Goal: Task Accomplishment & Management: Manage account settings

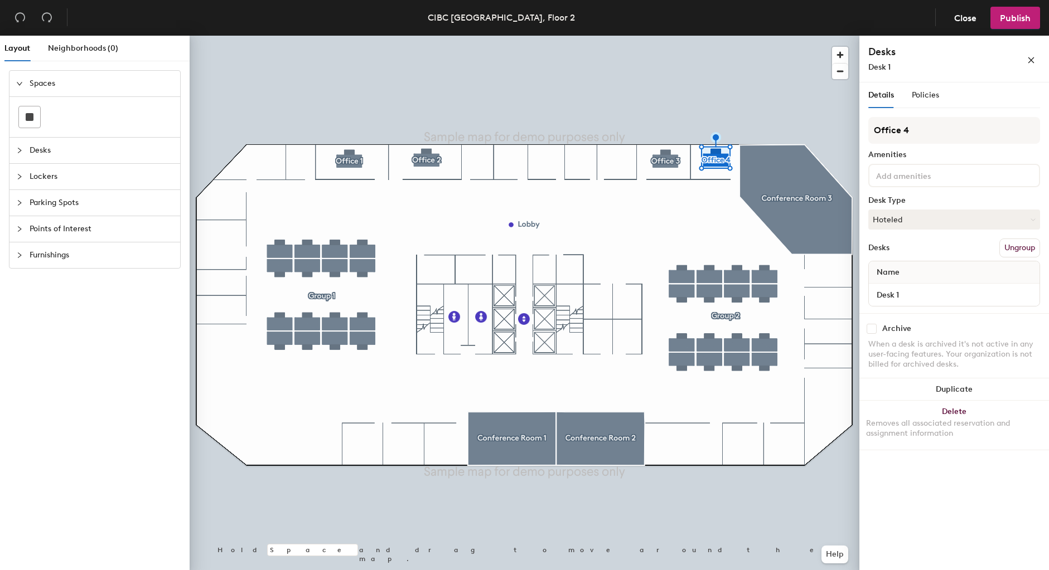
click at [880, 47] on h4 "Desks" at bounding box center [929, 52] width 123 height 14
click at [932, 64] on div "Desk 1" at bounding box center [929, 67] width 123 height 12
click at [990, 212] on button "Hoteled" at bounding box center [954, 220] width 172 height 20
click at [972, 218] on button "Hoteled" at bounding box center [954, 220] width 172 height 20
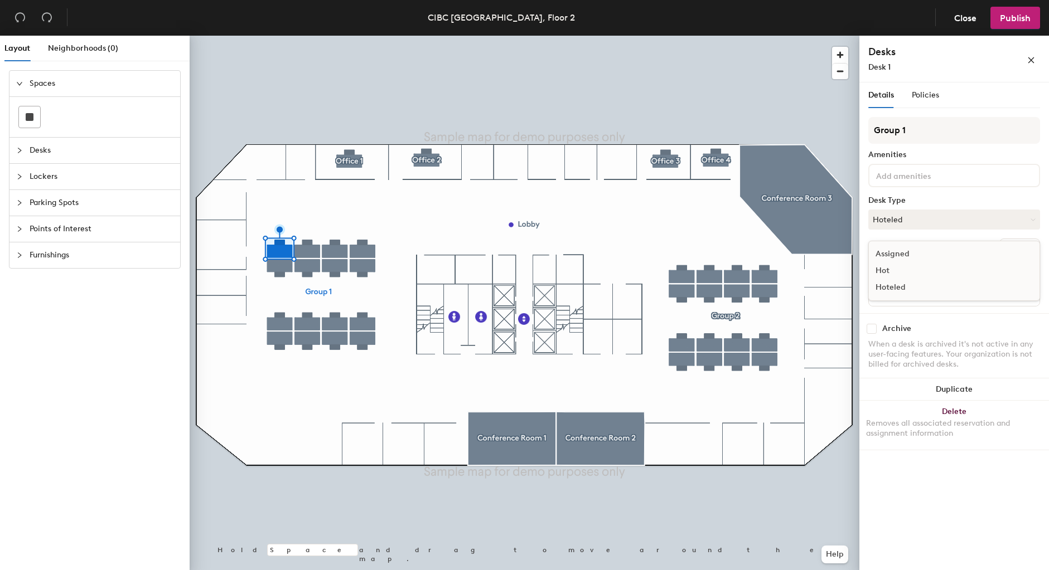
click at [879, 268] on div "Hot" at bounding box center [925, 271] width 112 height 17
click at [917, 224] on button "Hot" at bounding box center [954, 220] width 172 height 20
click at [892, 283] on div "Hoteled" at bounding box center [925, 287] width 112 height 17
click at [933, 244] on div "Desks Ungroup" at bounding box center [954, 248] width 172 height 19
click at [920, 93] on span "Policies" at bounding box center [925, 94] width 27 height 9
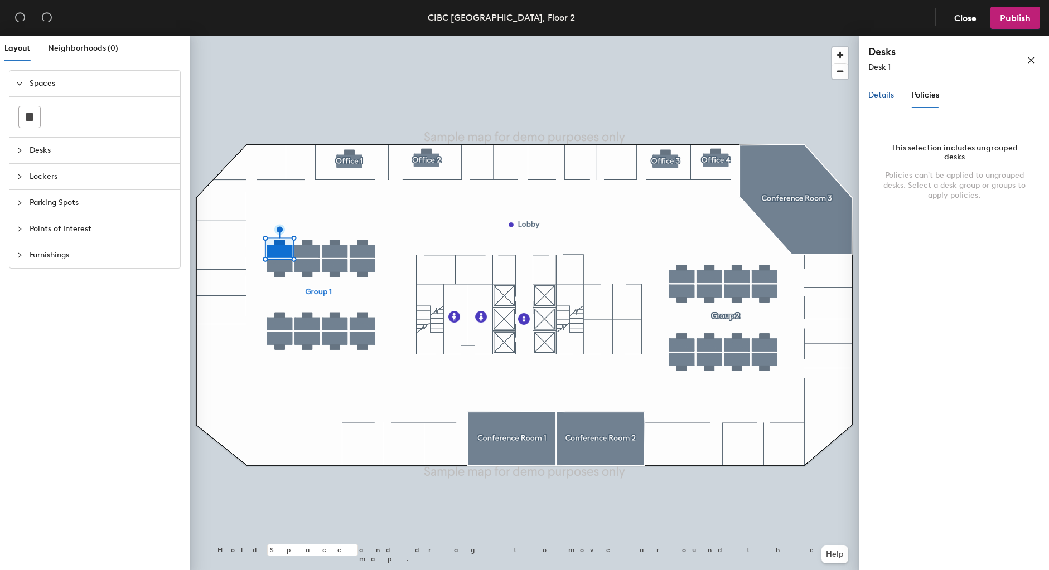
click at [887, 97] on span "Details" at bounding box center [881, 94] width 26 height 9
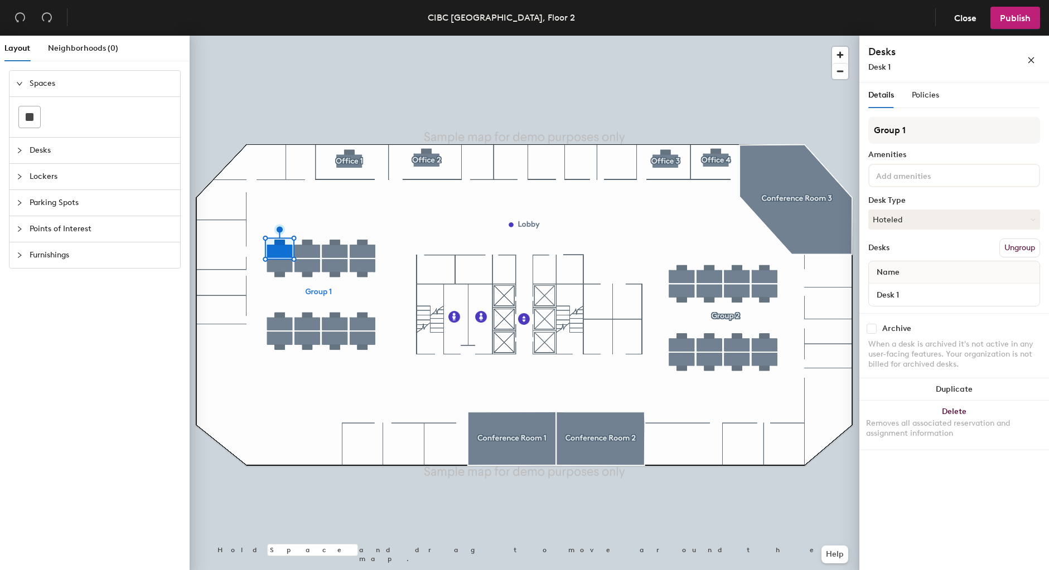
click at [879, 72] on span "Desk 1" at bounding box center [879, 67] width 22 height 12
click at [879, 60] on div "Desks Desk 1" at bounding box center [929, 59] width 123 height 28
click at [879, 50] on h4 "Desks" at bounding box center [929, 52] width 123 height 14
click at [923, 295] on input "Desk 1" at bounding box center [954, 295] width 166 height 16
type input "T"
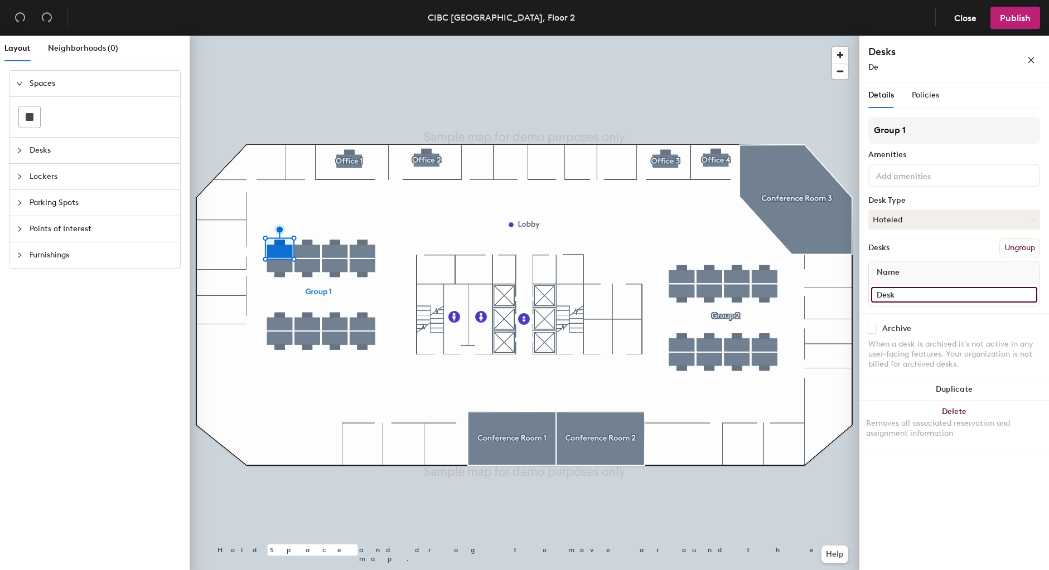
type input "Desk 1"
click at [918, 248] on div "Desks Ungroup" at bounding box center [954, 248] width 172 height 19
click at [1031, 61] on icon "close" at bounding box center [1031, 60] width 6 height 6
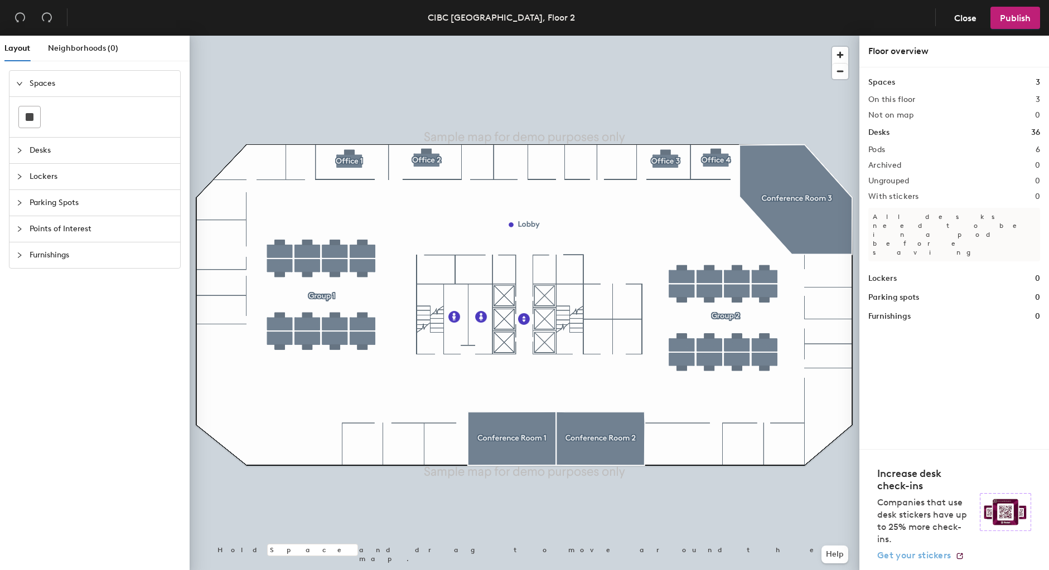
click at [912, 553] on span "Get your stickers" at bounding box center [914, 555] width 74 height 11
click at [798, 36] on div at bounding box center [525, 36] width 670 height 0
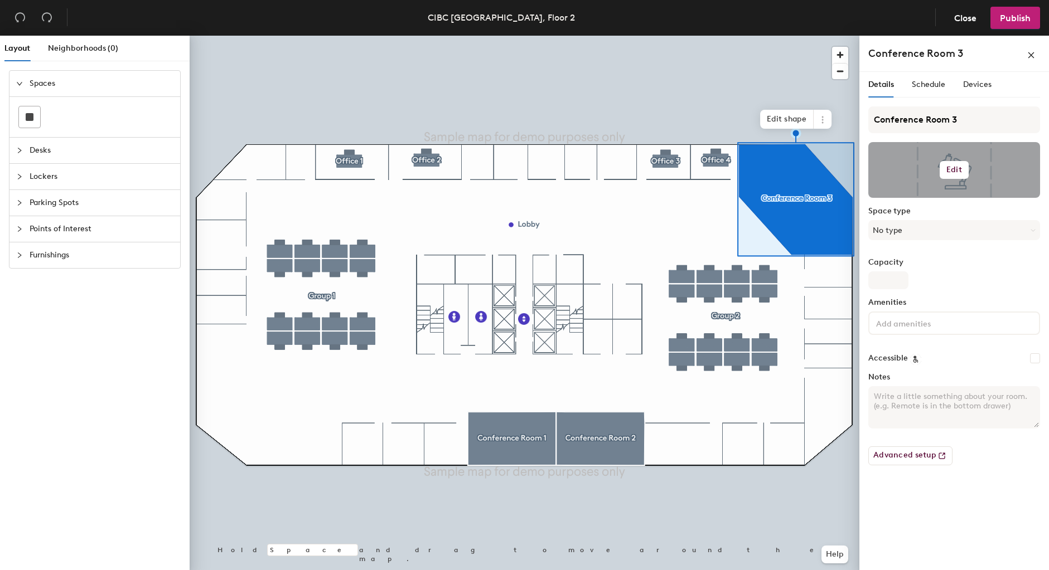
click at [957, 172] on h6 "Edit" at bounding box center [954, 170] width 16 height 9
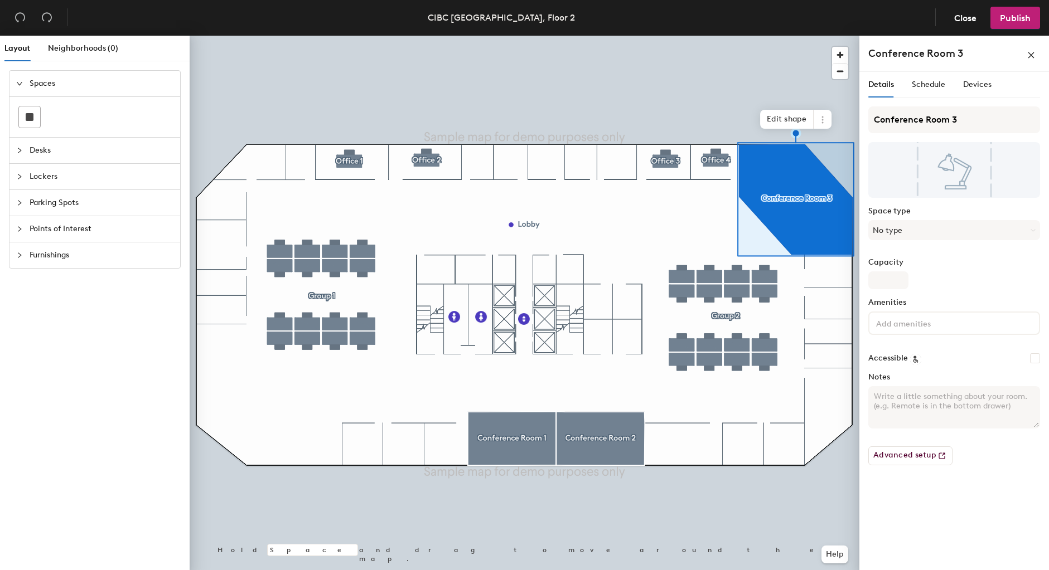
click at [968, 257] on div "Conference Room 3 Space type No type Capacity Amenities Accessible Notes Advanc…" at bounding box center [954, 291] width 172 height 368
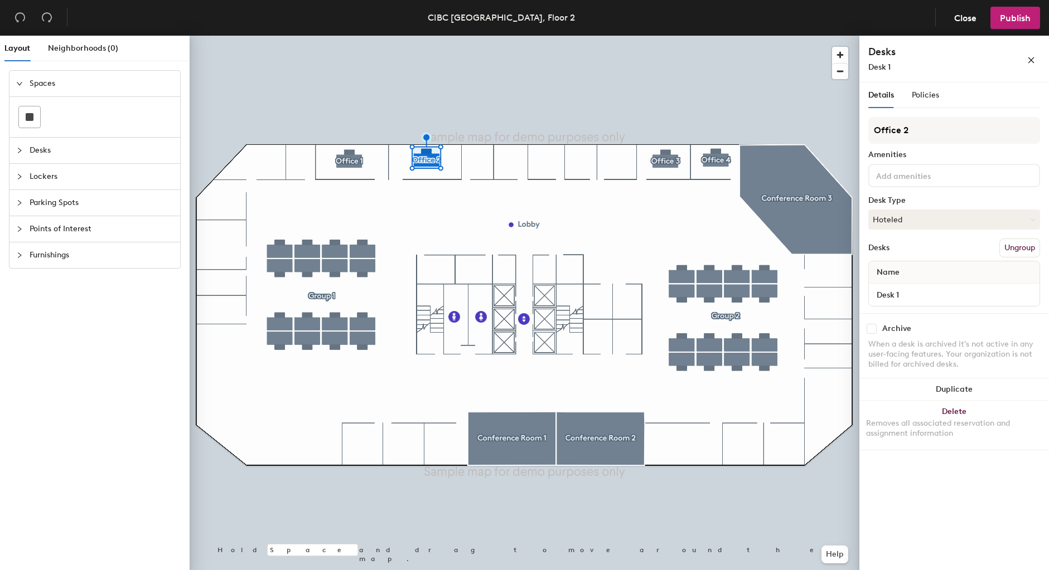
click at [410, 36] on div at bounding box center [525, 36] width 670 height 0
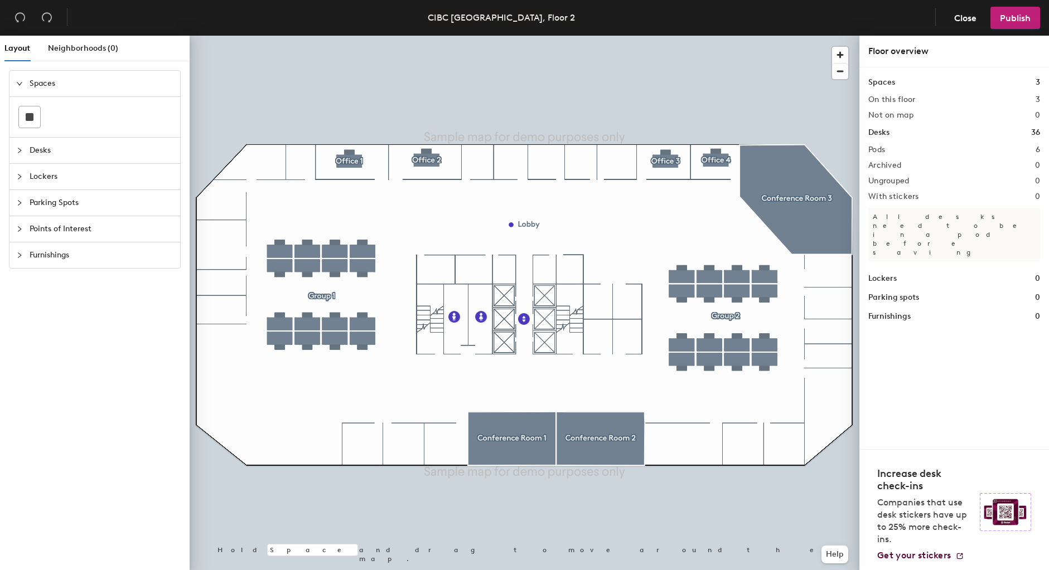
click at [18, 152] on icon "collapsed" at bounding box center [19, 150] width 7 height 7
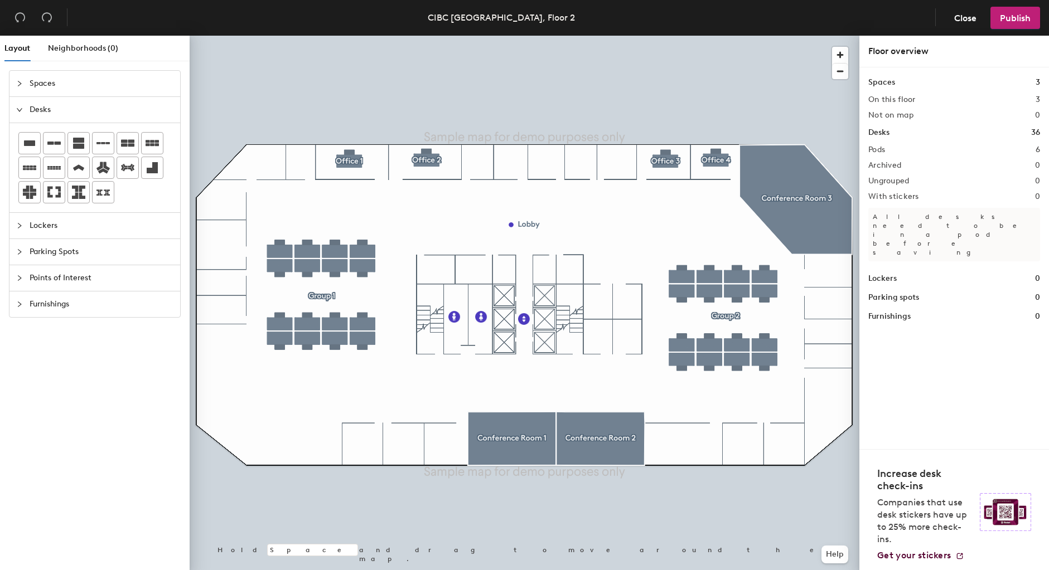
click at [20, 222] on icon "collapsed" at bounding box center [19, 225] width 7 height 7
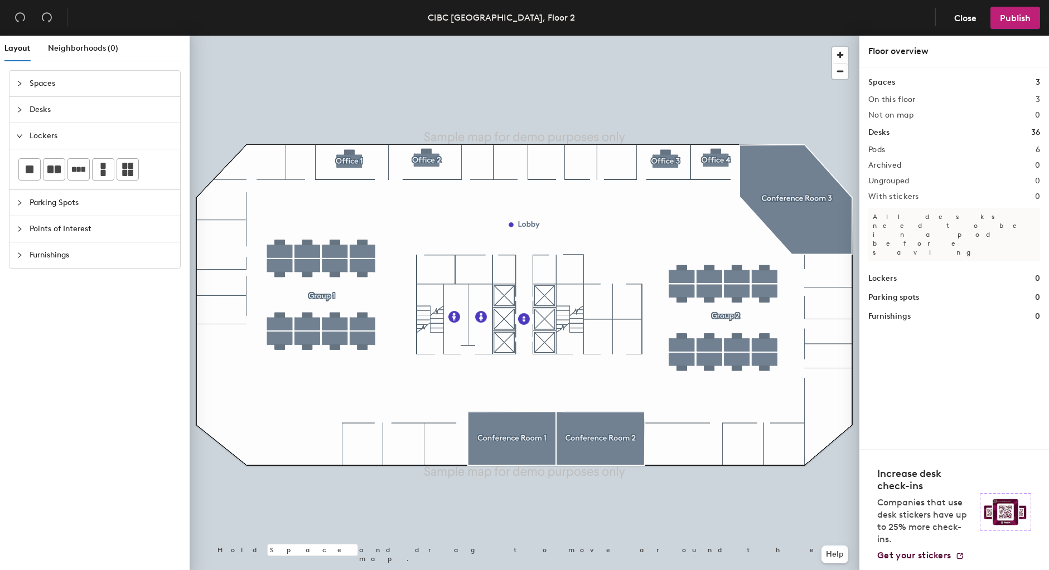
click at [16, 204] on div "Parking Spots" at bounding box center [94, 203] width 171 height 26
click at [16, 221] on div "Points of Interest" at bounding box center [94, 229] width 171 height 26
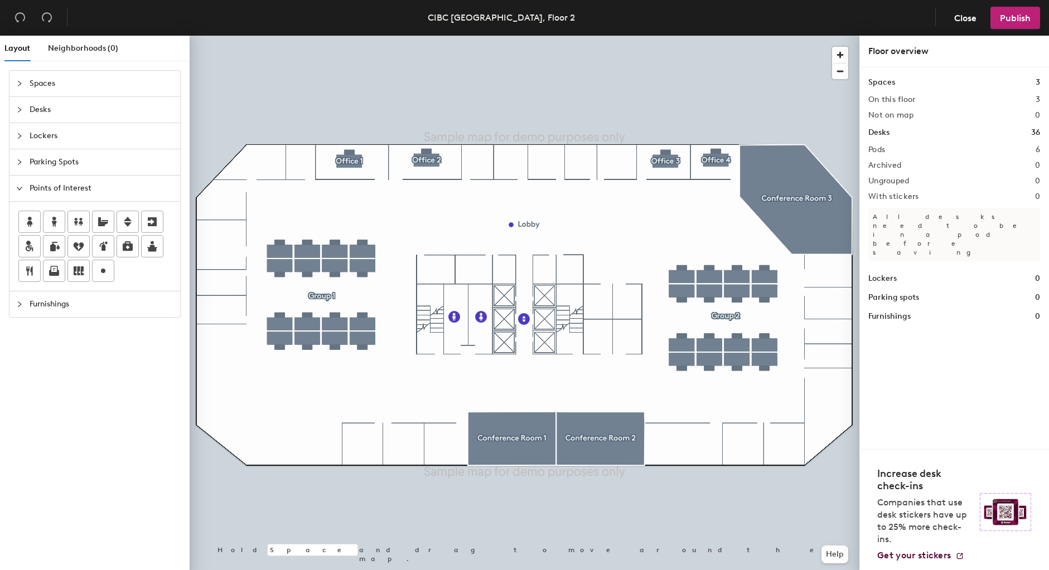
click at [13, 311] on div "Furnishings" at bounding box center [94, 305] width 171 height 26
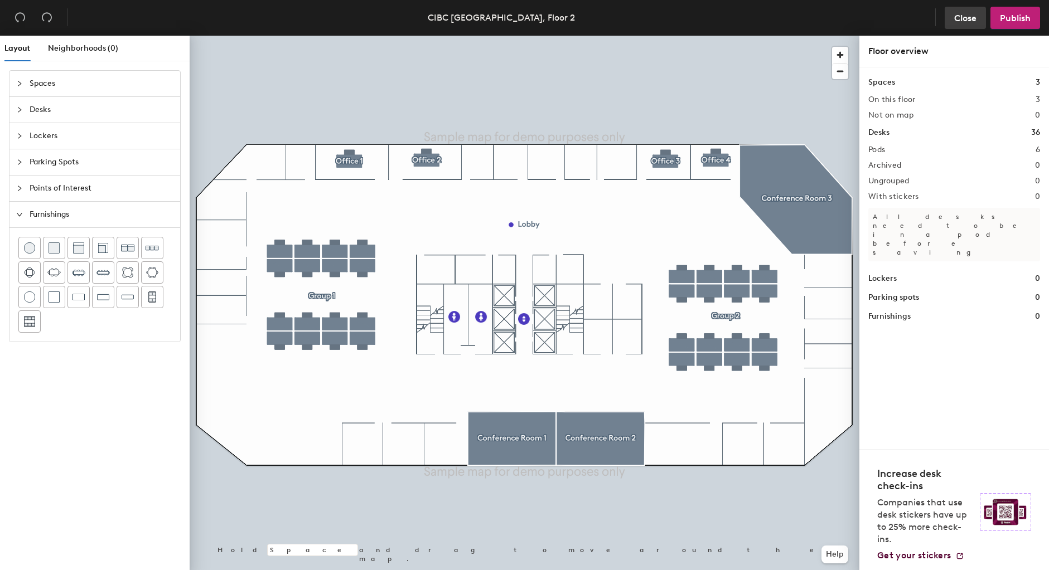
click at [977, 18] on button "Close" at bounding box center [965, 18] width 41 height 22
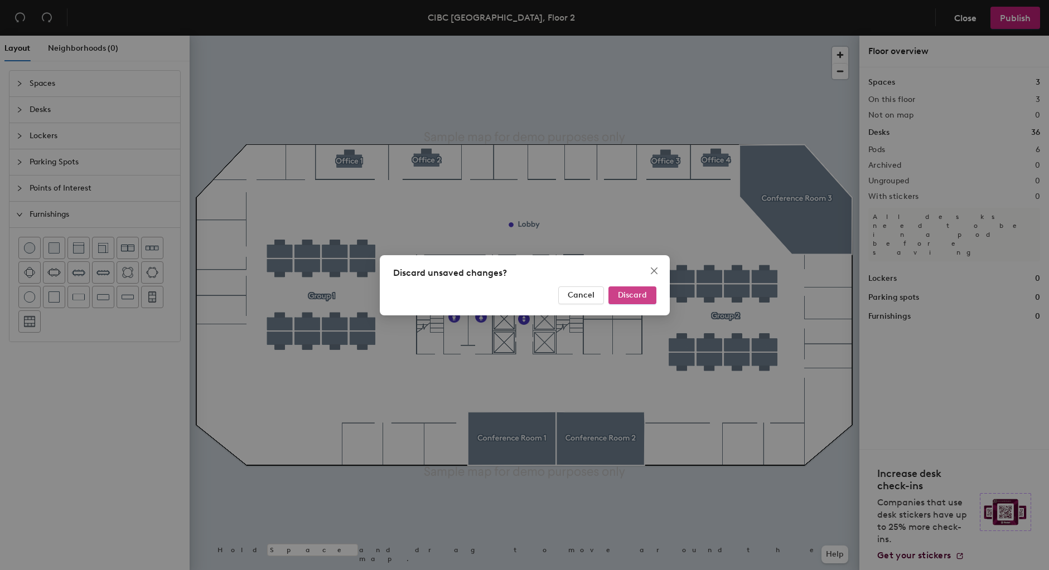
click at [638, 292] on span "Discard" at bounding box center [632, 295] width 29 height 9
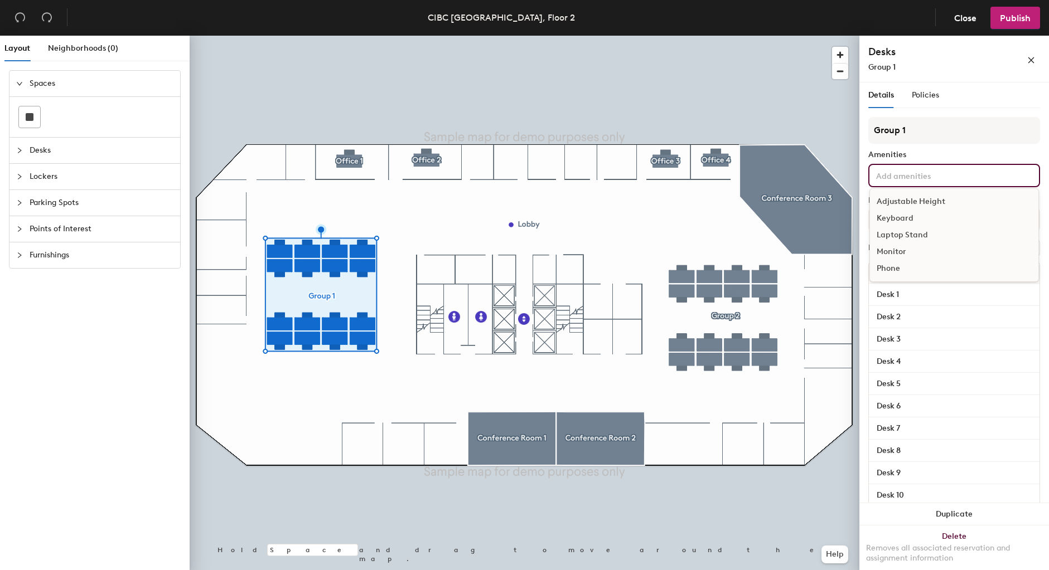
click at [995, 174] on div "Adjustable Height Keyboard Laptop Stand Monitor Phone" at bounding box center [954, 175] width 172 height 23
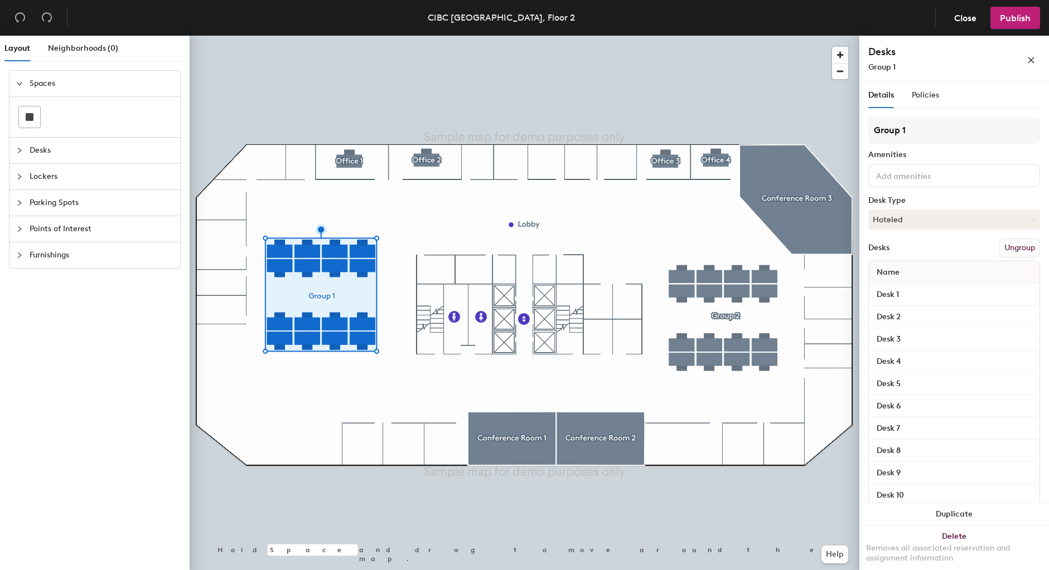
click at [937, 154] on div "Amenities" at bounding box center [954, 155] width 172 height 9
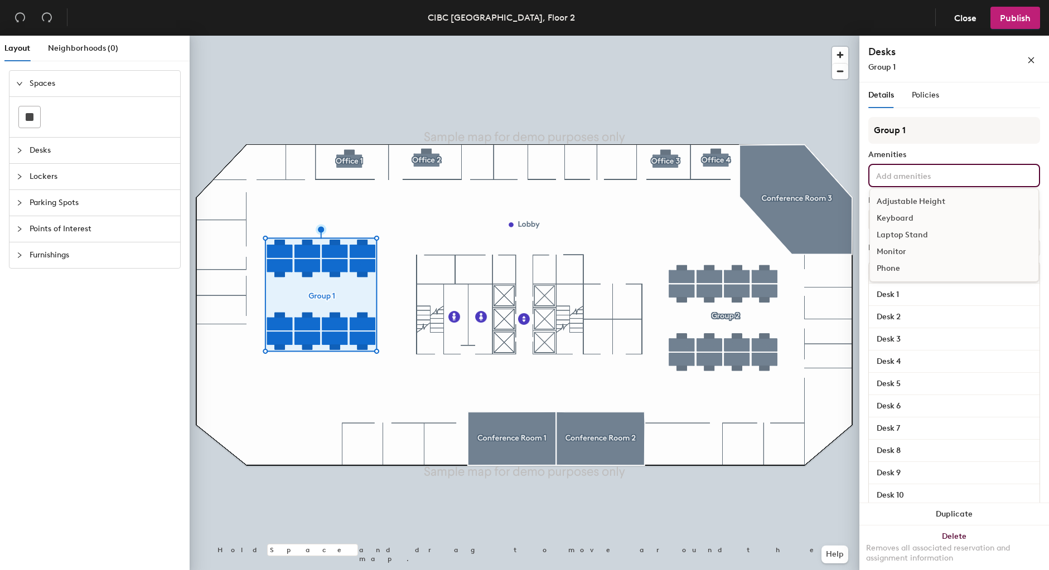
click at [936, 176] on input at bounding box center [924, 174] width 100 height 13
type input "l"
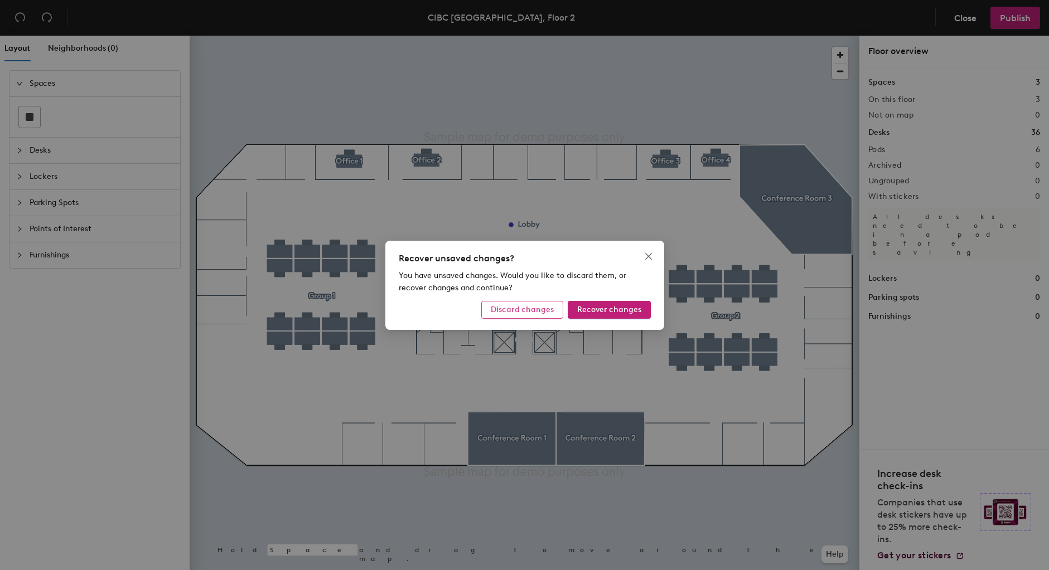
click at [538, 312] on span "Discard changes" at bounding box center [522, 309] width 63 height 9
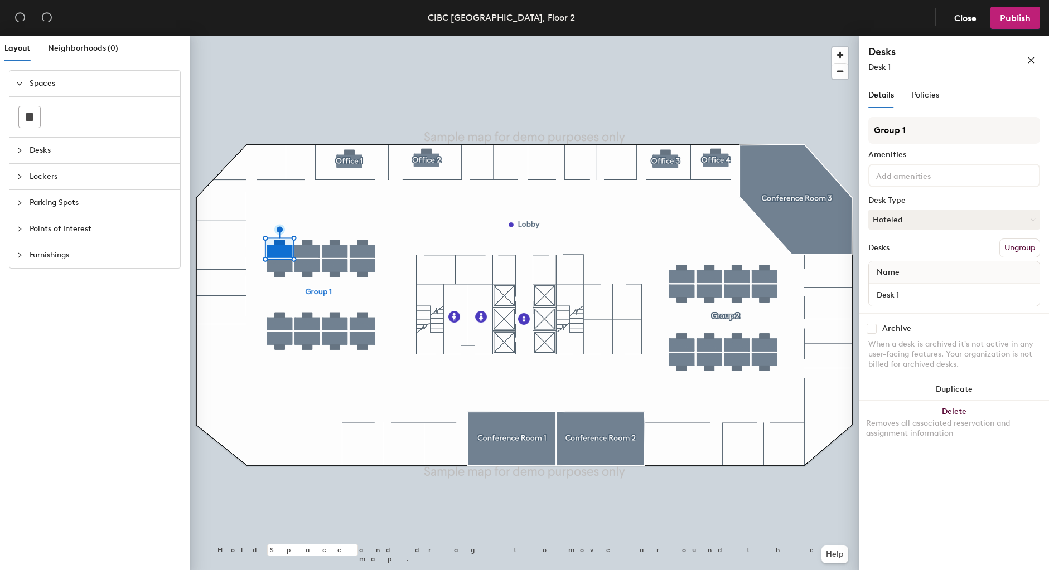
click at [950, 180] on input at bounding box center [924, 174] width 100 height 13
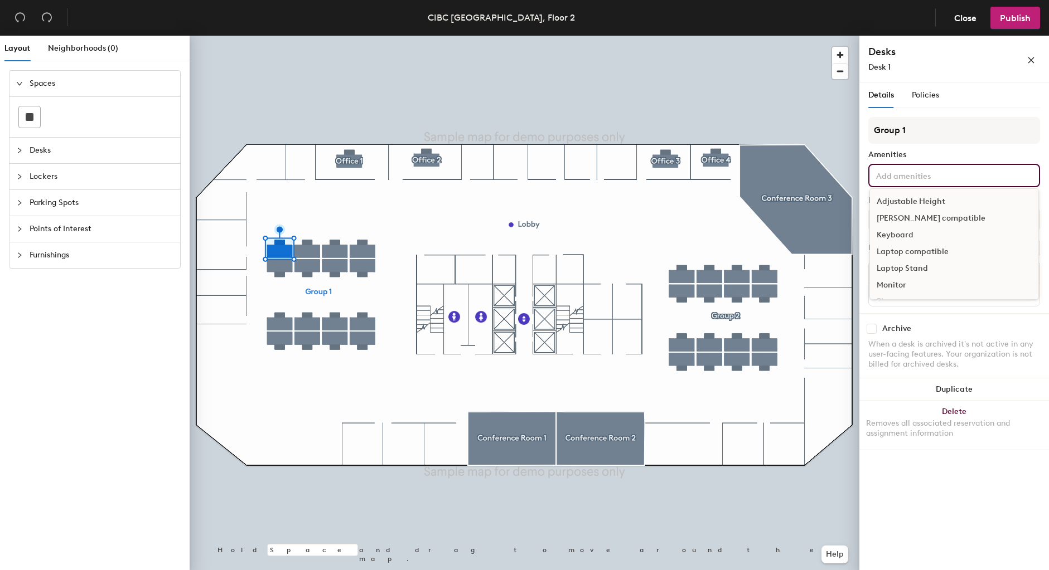
click at [938, 216] on div "iGEL compatible" at bounding box center [954, 218] width 168 height 17
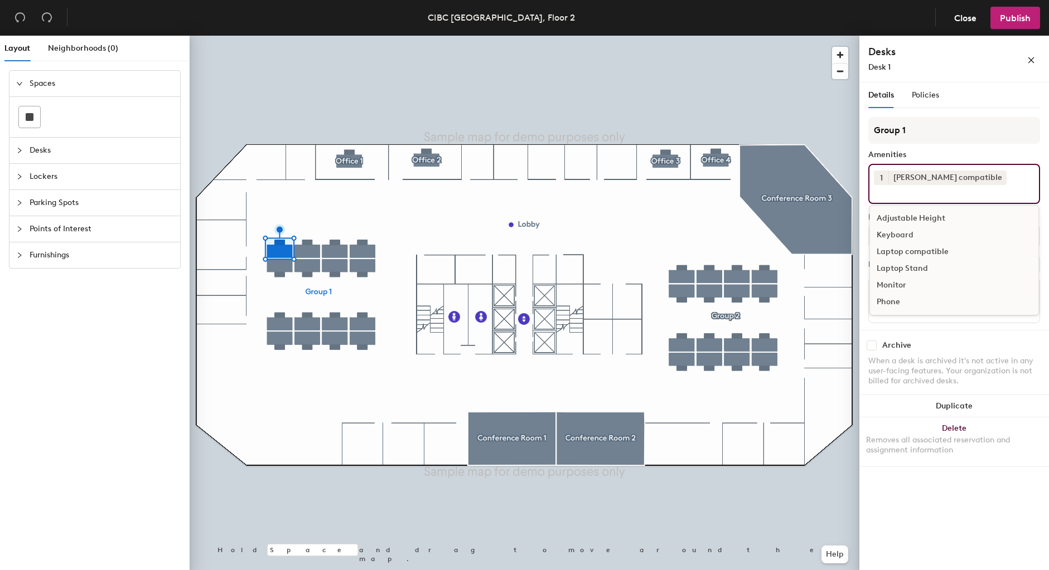
click at [1044, 153] on div "Details Policies Group 1 Amenities 1 iGEL compatible Adjustable Height Keyboard…" at bounding box center [954, 329] width 190 height 492
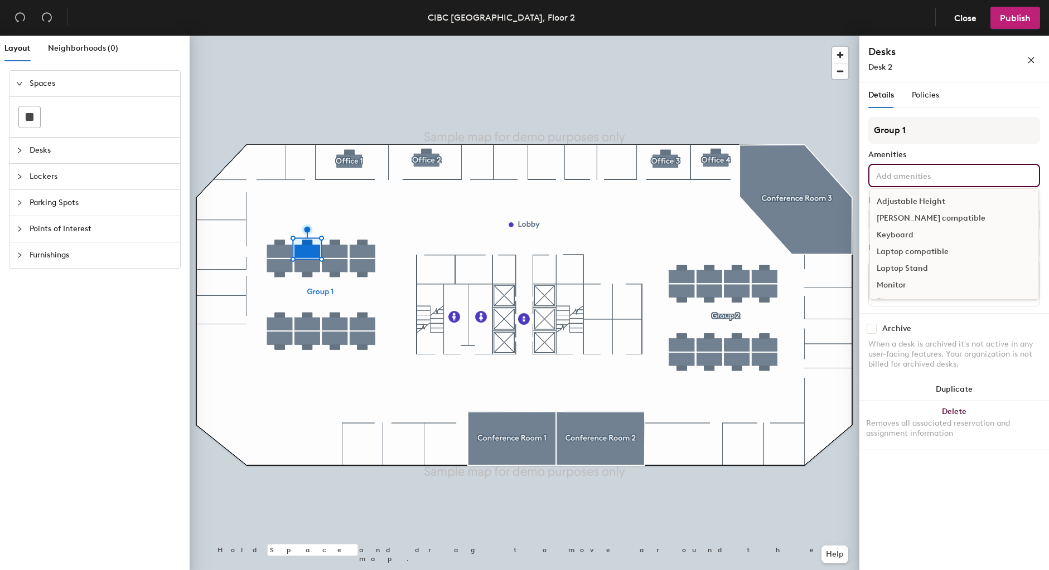
click at [956, 178] on input at bounding box center [924, 174] width 100 height 13
click at [931, 251] on div "Laptop compatible" at bounding box center [954, 252] width 168 height 17
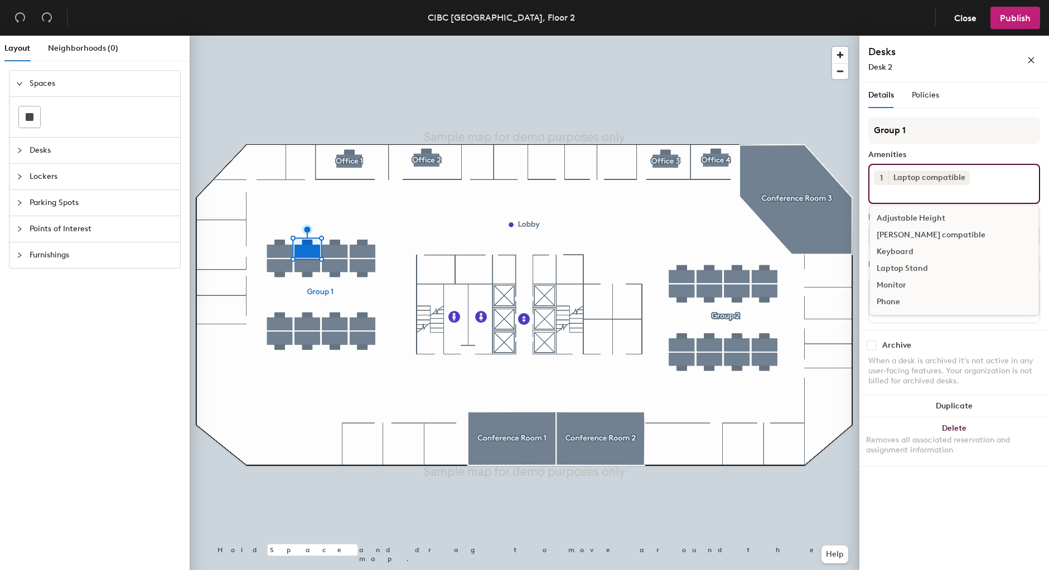
click at [1032, 153] on div "Amenities" at bounding box center [954, 155] width 172 height 9
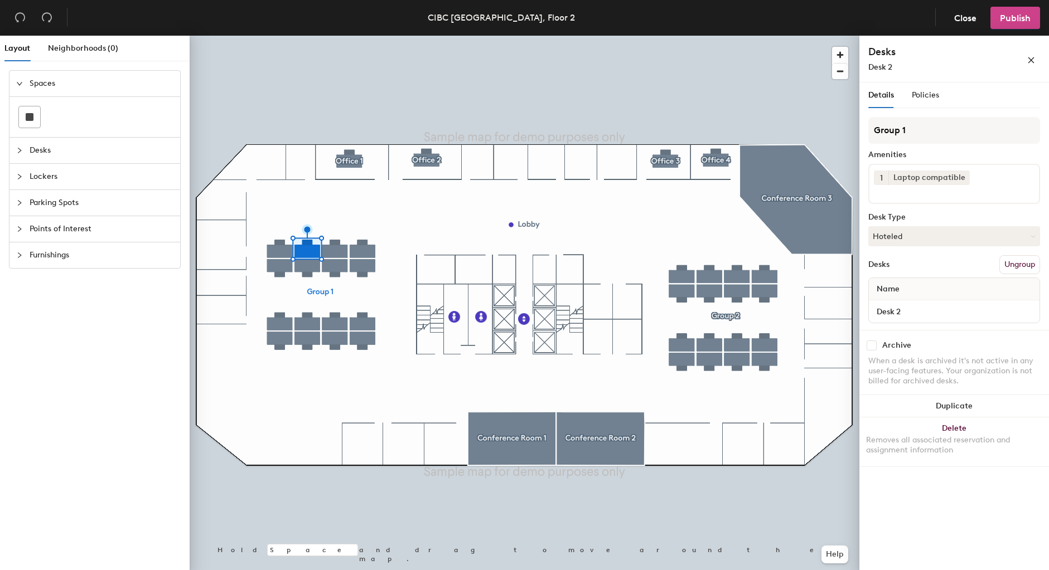
click at [1018, 21] on span "Publish" at bounding box center [1015, 18] width 31 height 11
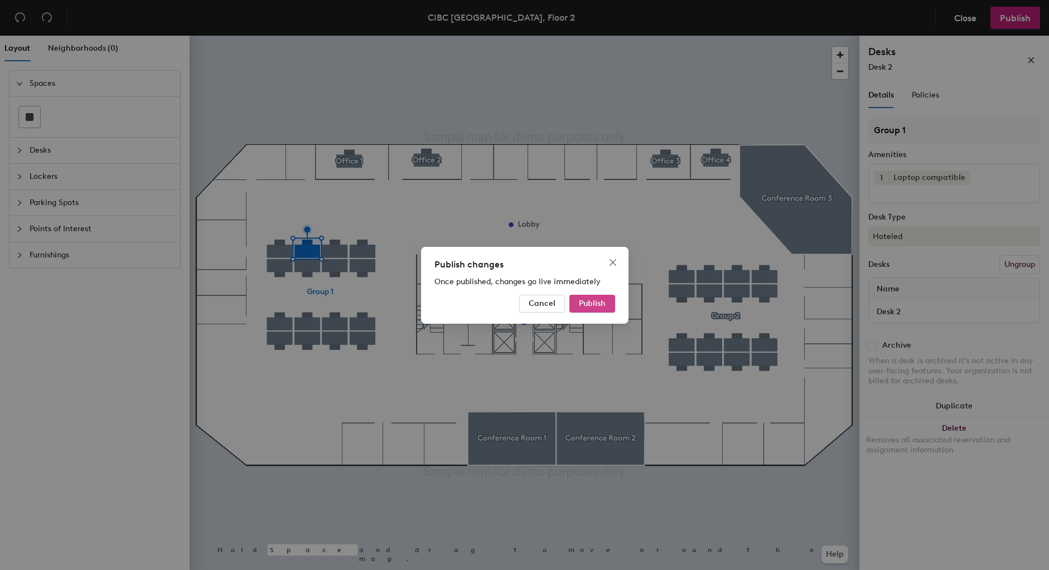
click at [589, 308] on span "Publish" at bounding box center [592, 303] width 27 height 9
